Goal: Task Accomplishment & Management: Use online tool/utility

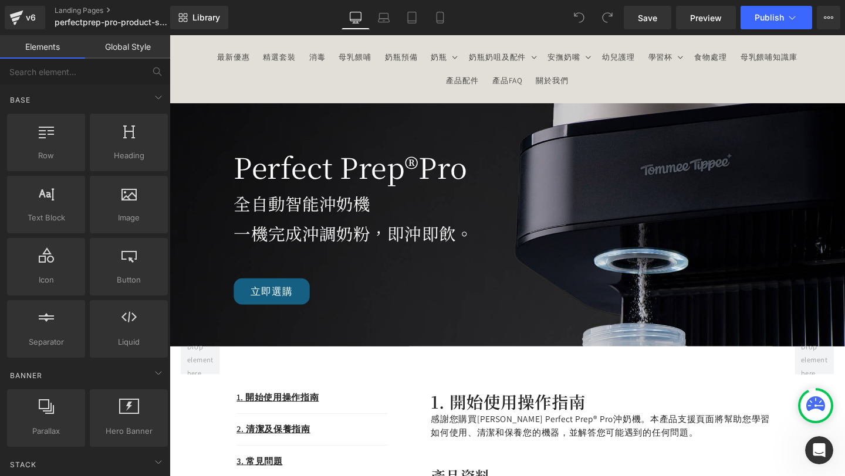
scroll to position [47, 0]
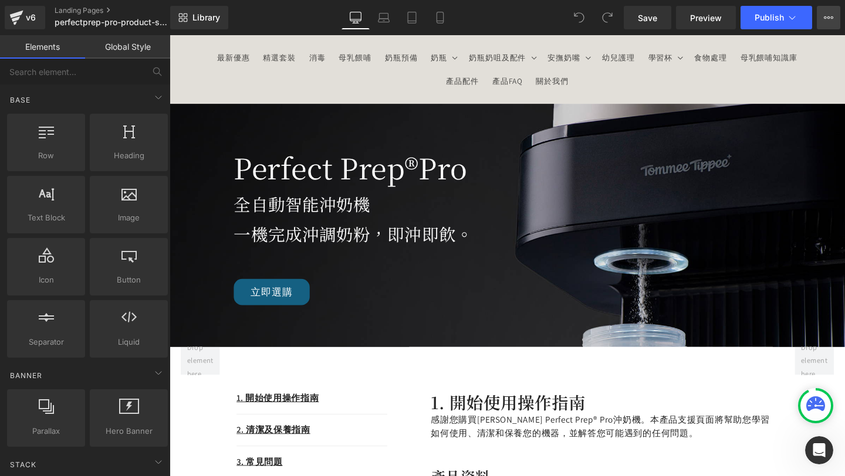
click at [831, 19] on icon at bounding box center [828, 17] width 9 height 9
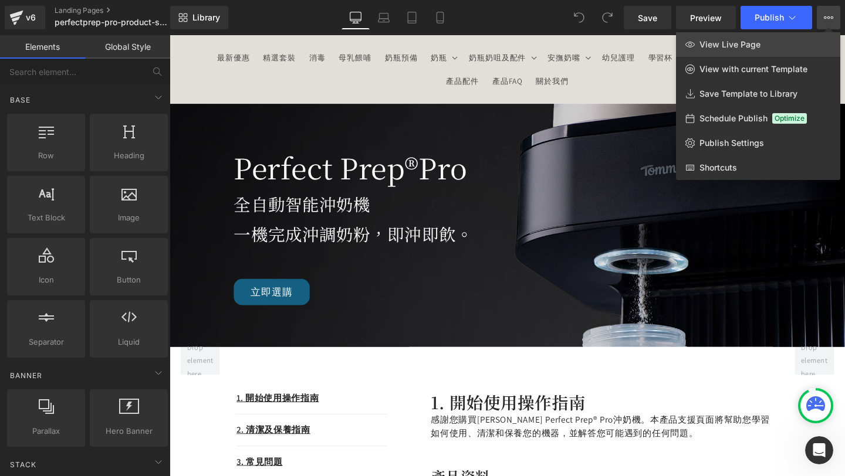
click at [709, 48] on span "View Live Page" at bounding box center [729, 44] width 61 height 11
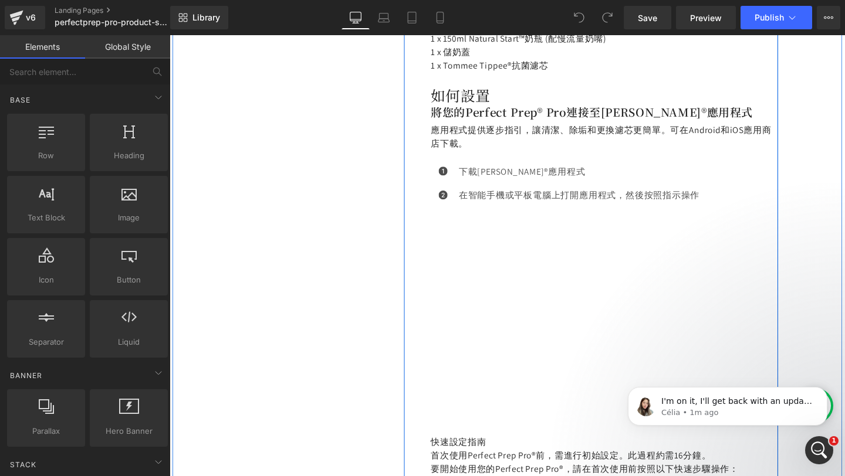
scroll to position [614, 0]
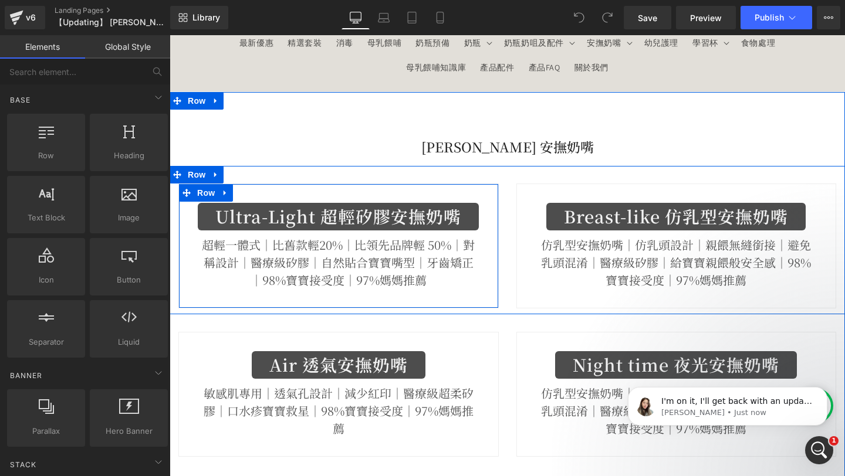
scroll to position [67, 0]
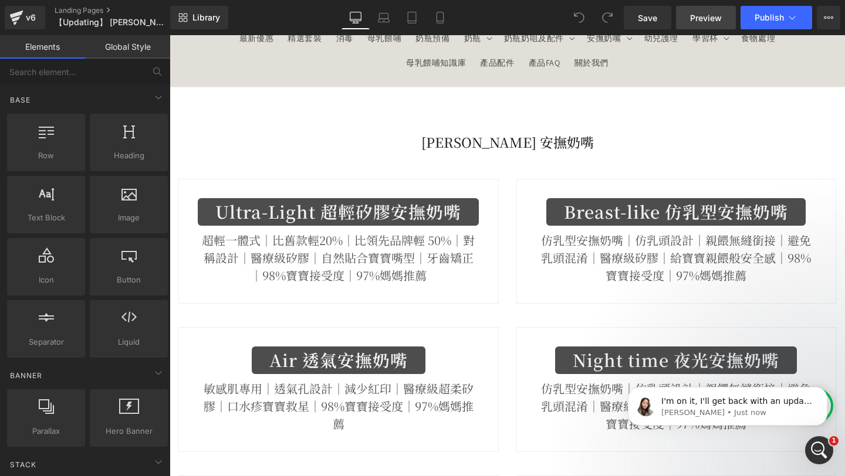
click at [694, 21] on span "Preview" at bounding box center [706, 18] width 32 height 12
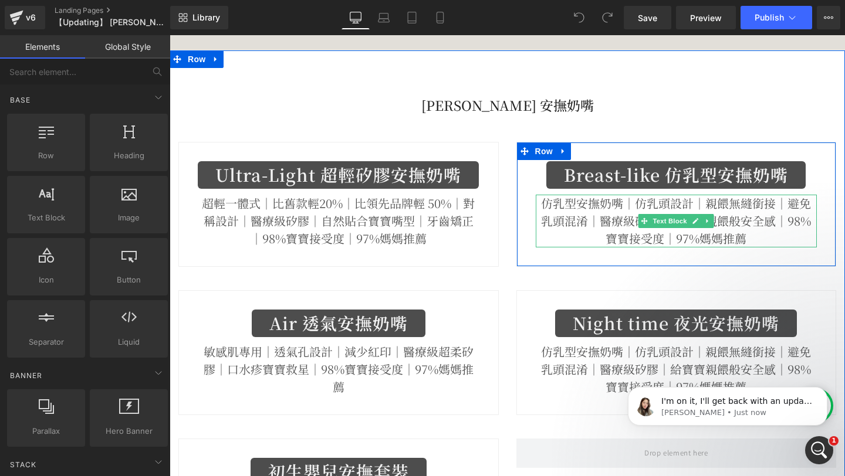
scroll to position [148, 0]
